Goal: Use online tool/utility: Use online tool/utility

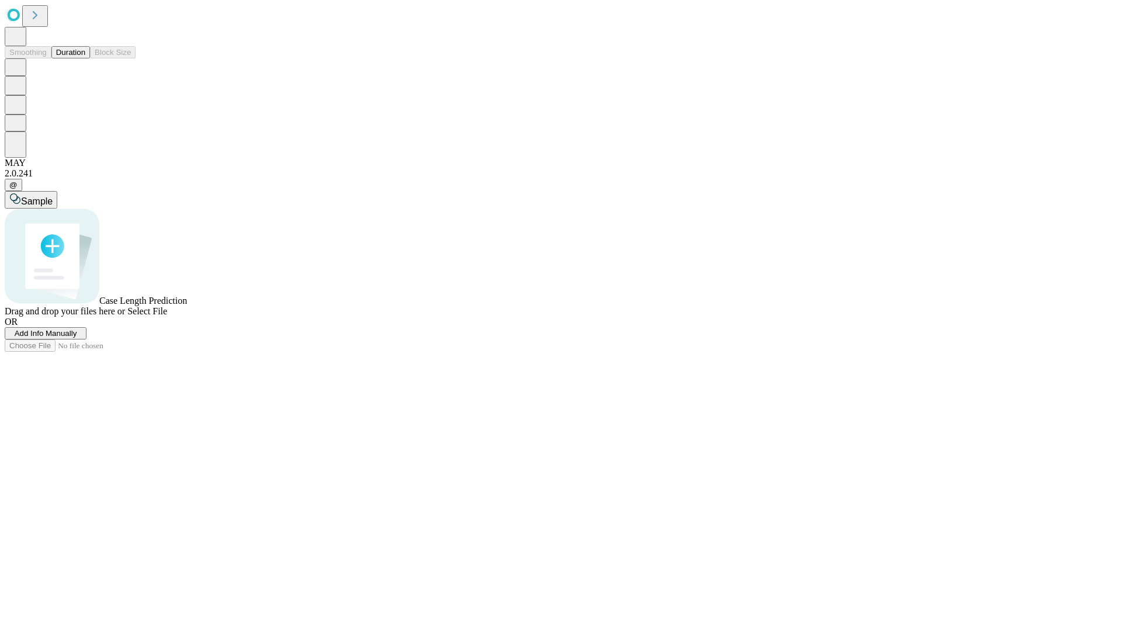
click at [85, 58] on button "Duration" at bounding box center [70, 52] width 39 height 12
click at [53, 196] on span "Sample" at bounding box center [37, 201] width 32 height 10
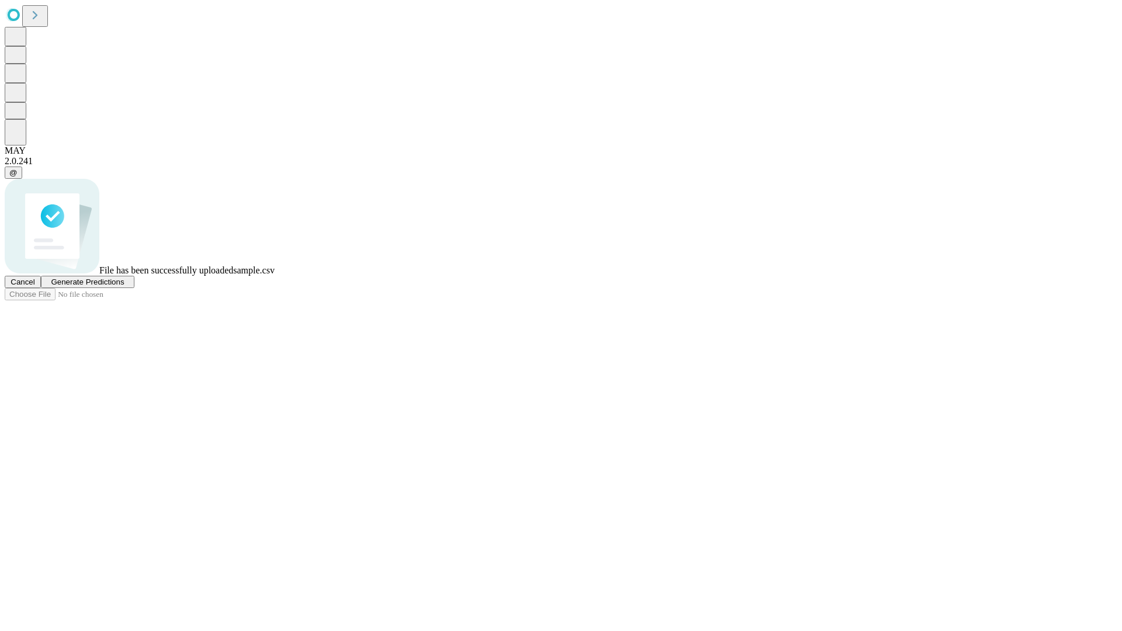
click at [124, 286] on span "Generate Predictions" at bounding box center [87, 282] width 73 height 9
